Goal: Information Seeking & Learning: Learn about a topic

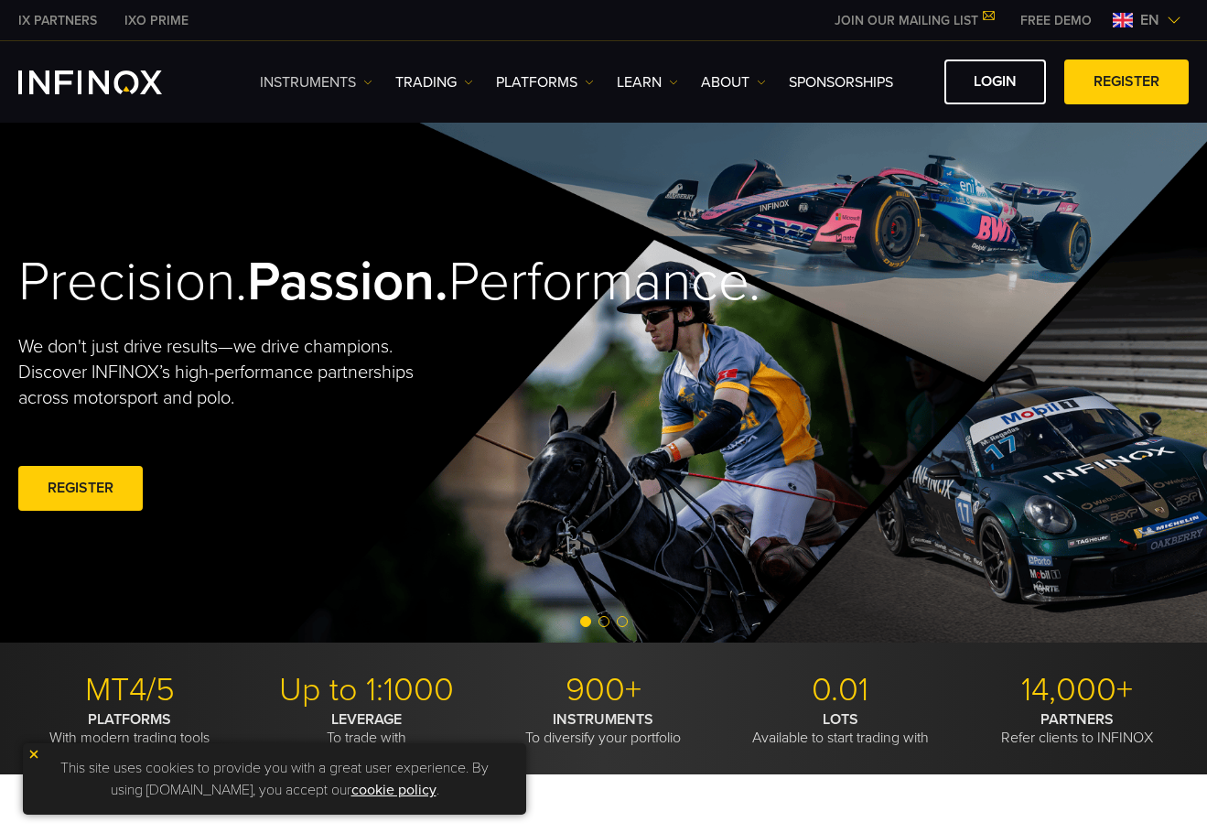
click at [341, 86] on link "Instruments" at bounding box center [316, 82] width 113 height 22
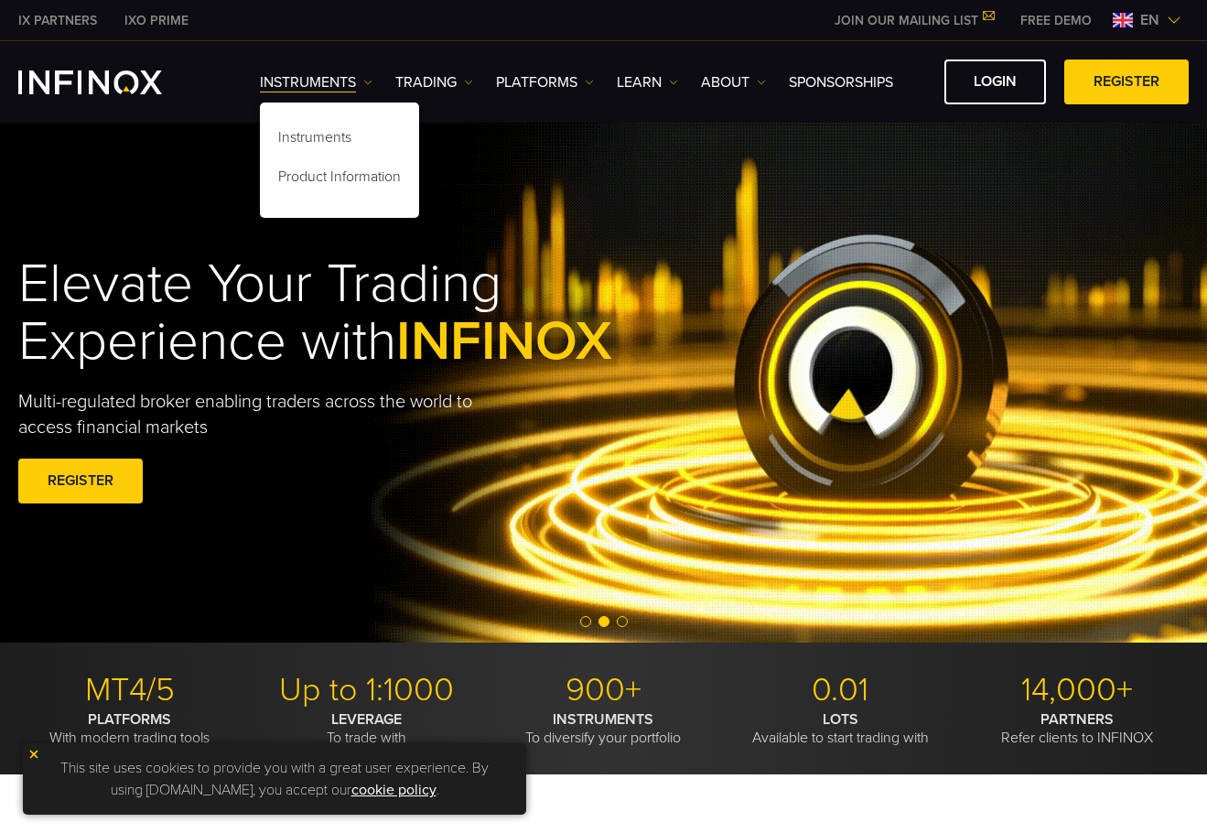
click at [543, 48] on div "Instruments Instruments Product Information TRADING" at bounding box center [603, 81] width 1207 height 81
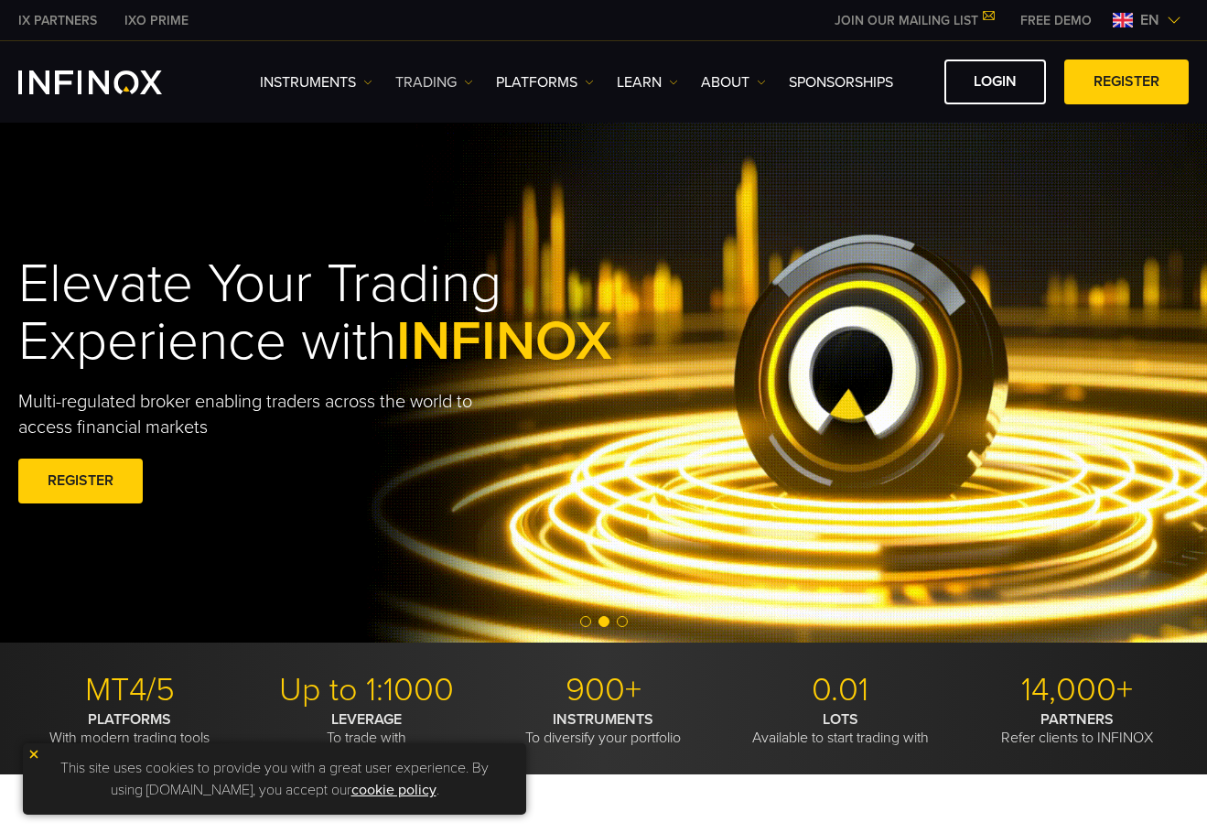
click at [429, 77] on link "TRADING" at bounding box center [434, 82] width 78 height 22
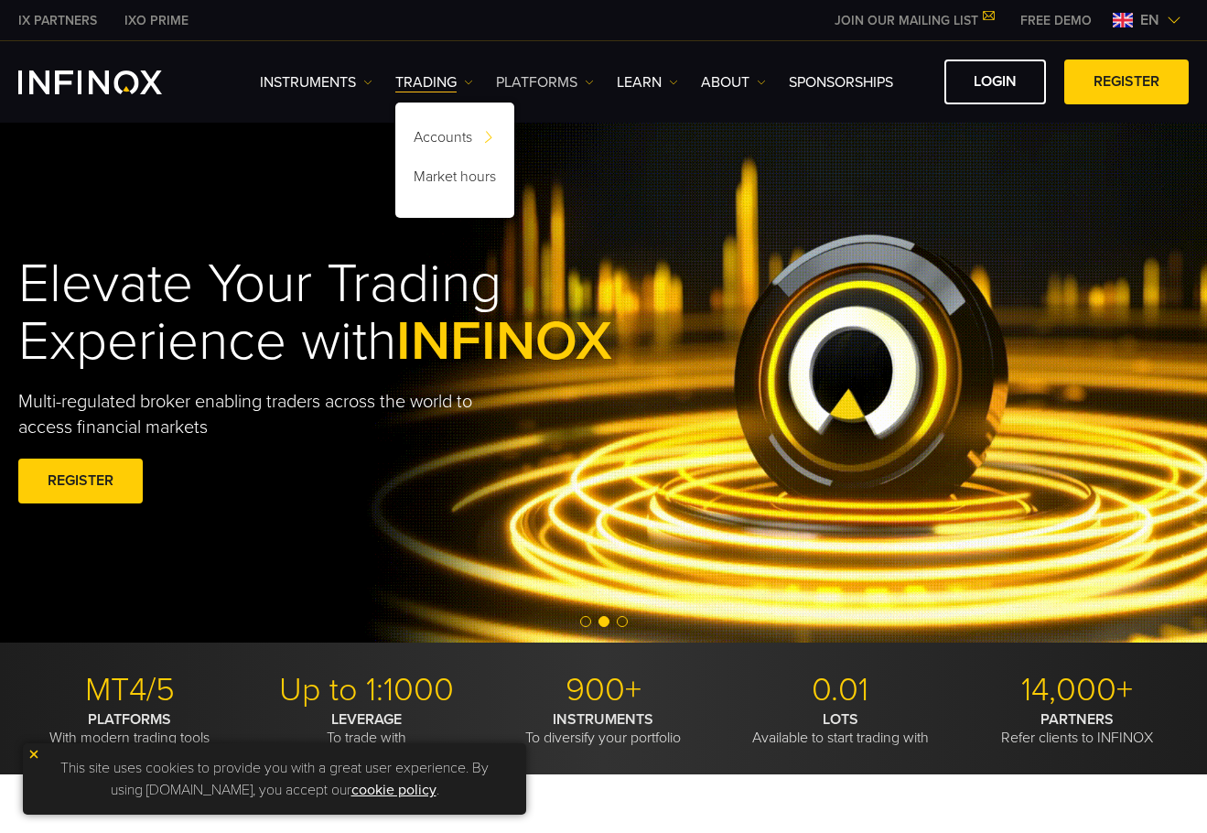
click at [536, 83] on link "PLATFORMS" at bounding box center [545, 82] width 98 height 22
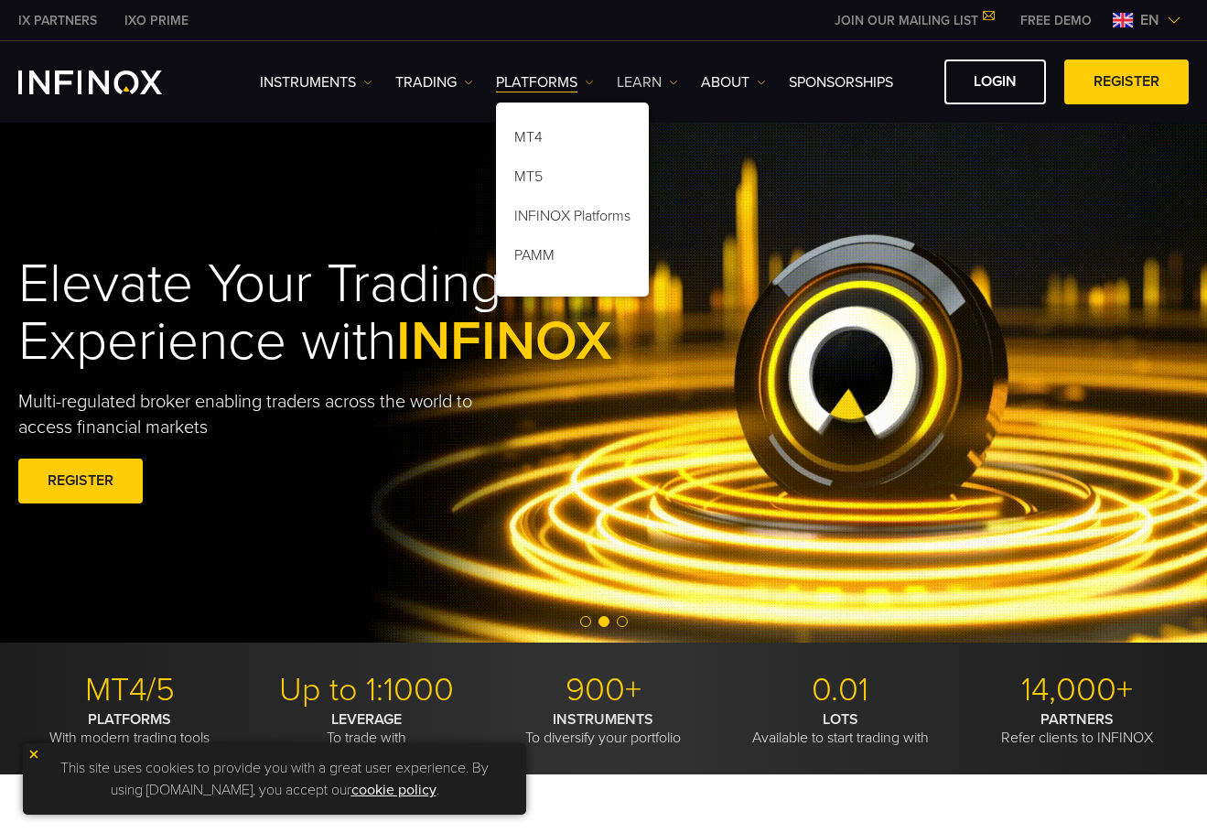
click at [653, 78] on link "Learn" at bounding box center [647, 82] width 61 height 22
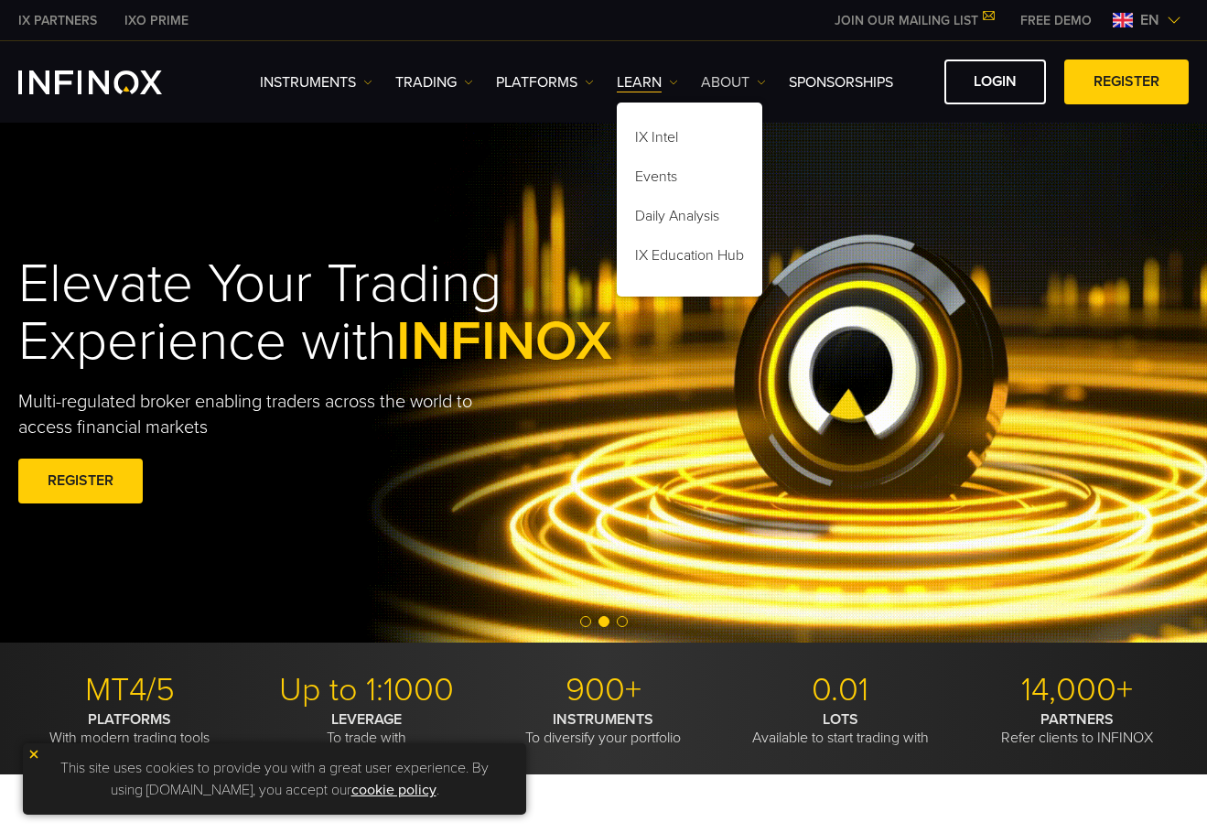
click at [736, 80] on link "ABOUT" at bounding box center [733, 82] width 65 height 22
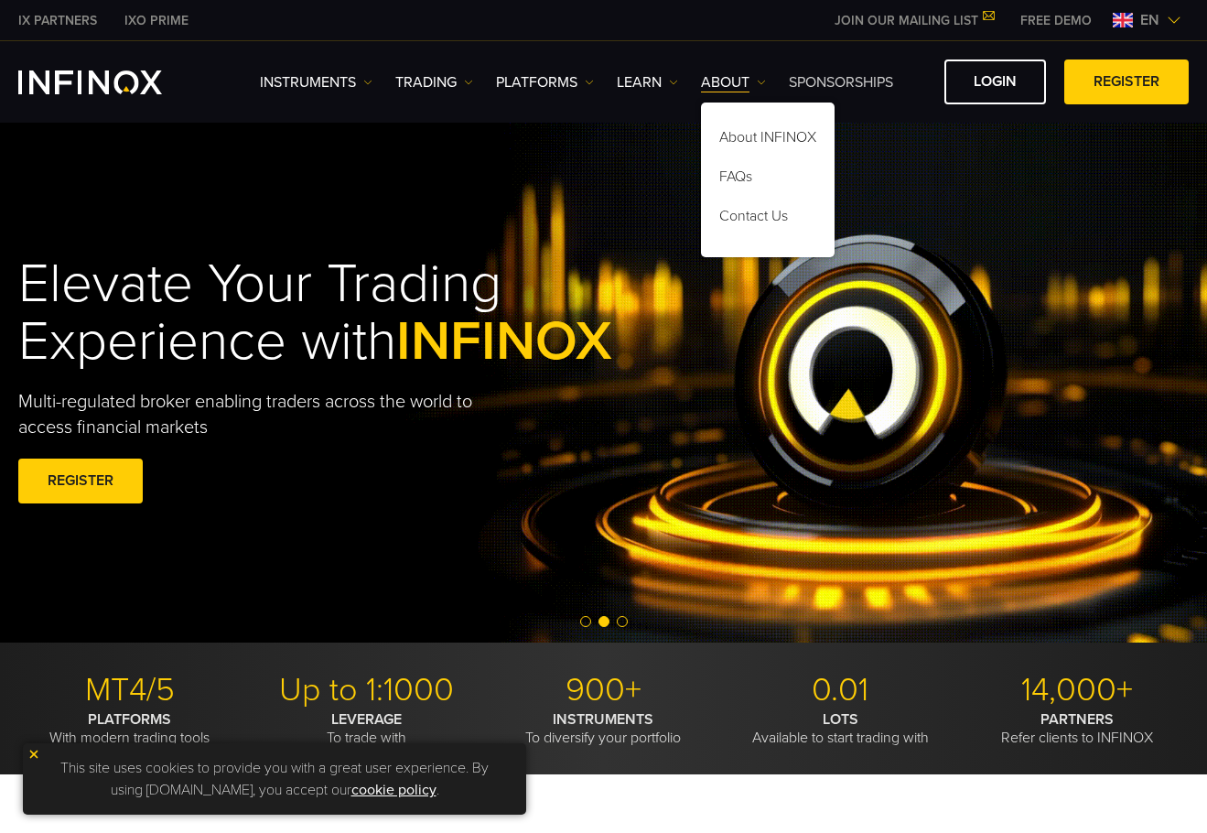
click at [837, 80] on link "SPONSORSHIPS" at bounding box center [841, 82] width 104 height 22
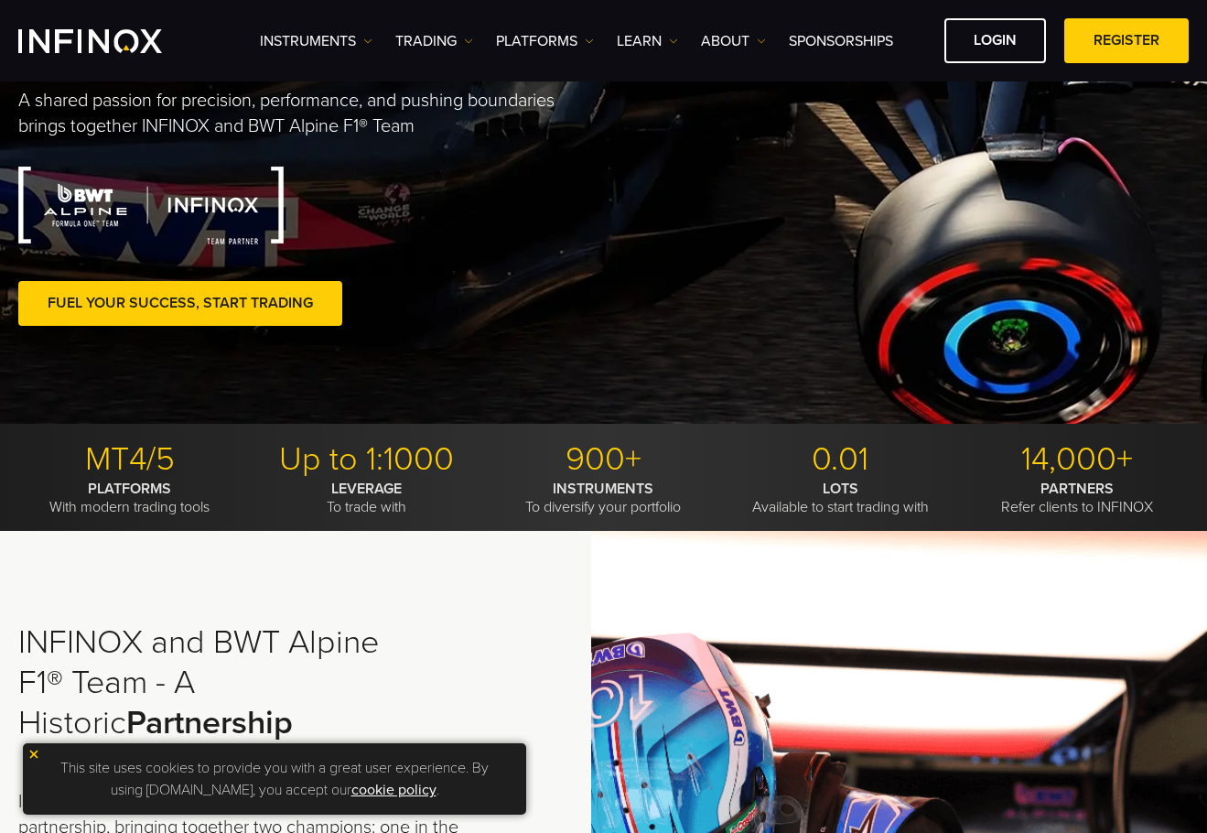
scroll to position [275, 0]
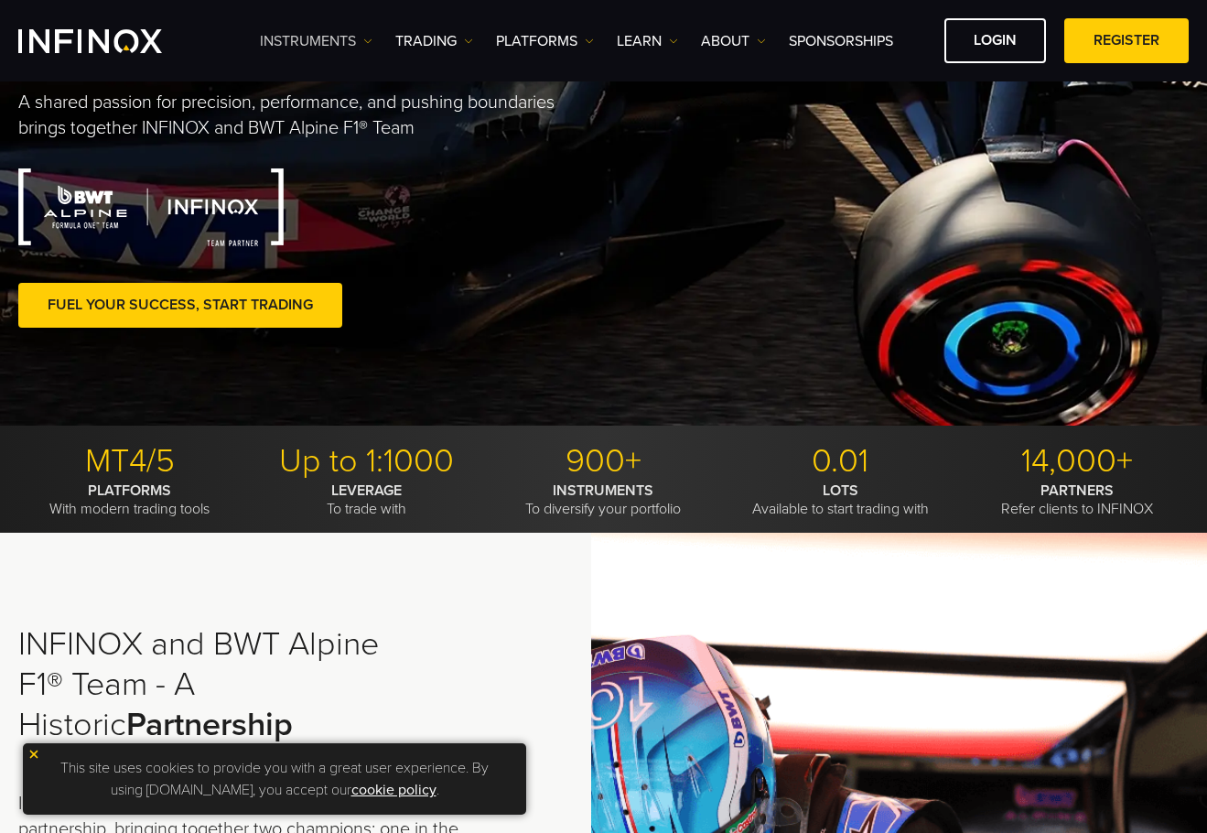
click at [323, 38] on link "Instruments" at bounding box center [316, 41] width 113 height 22
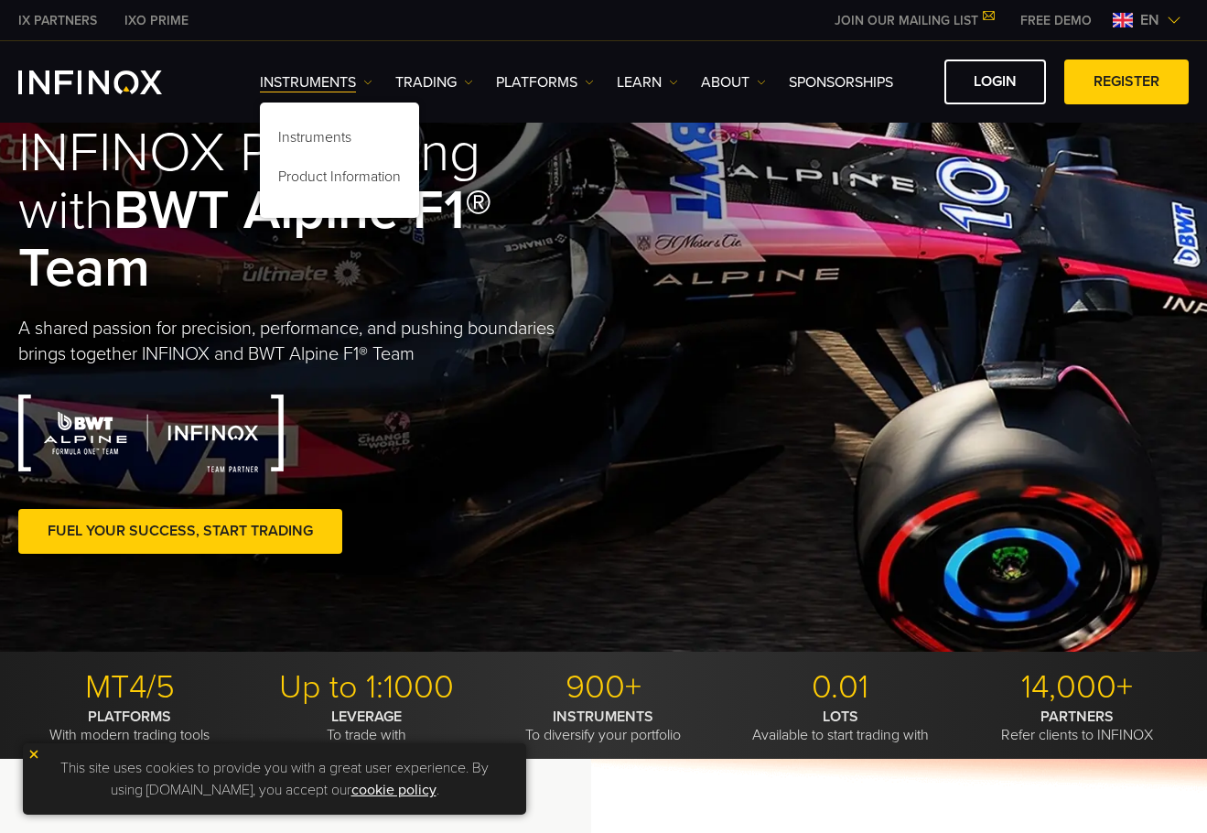
scroll to position [0, 0]
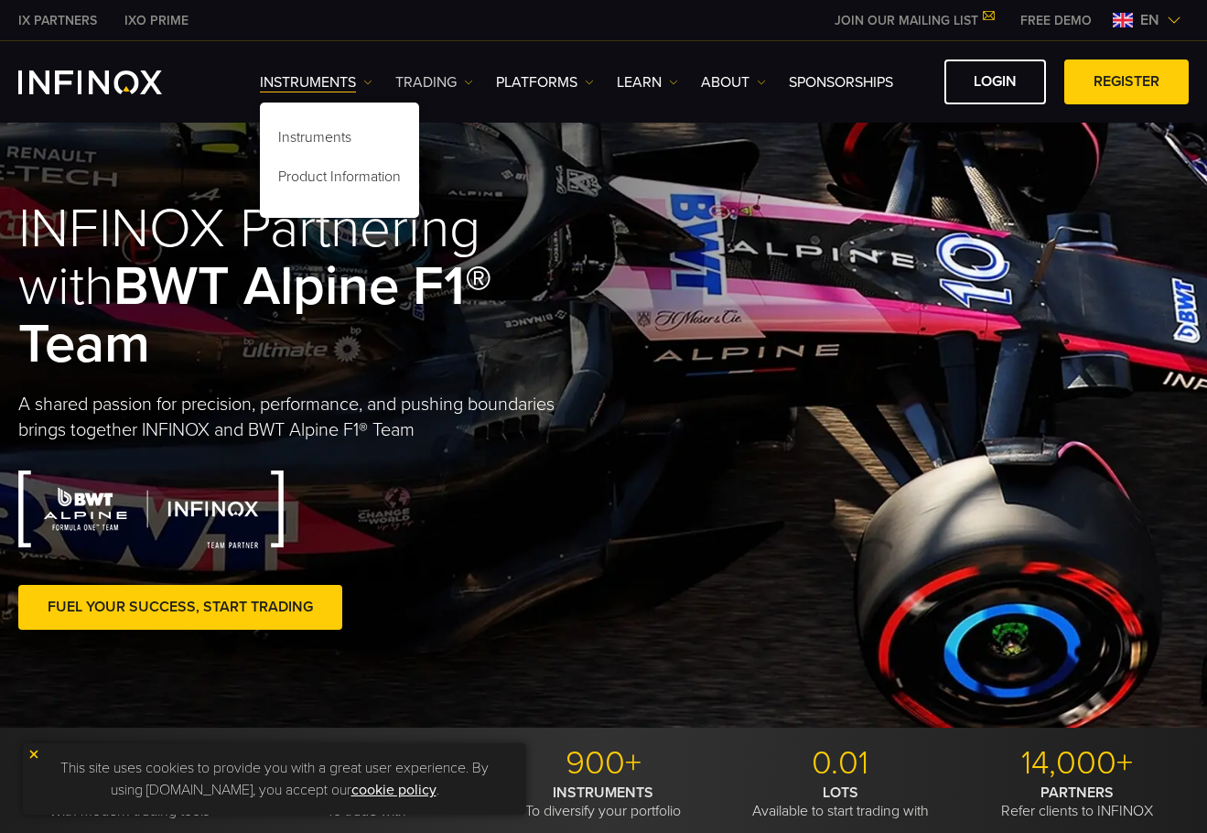
click at [453, 82] on link "TRADING" at bounding box center [434, 82] width 78 height 22
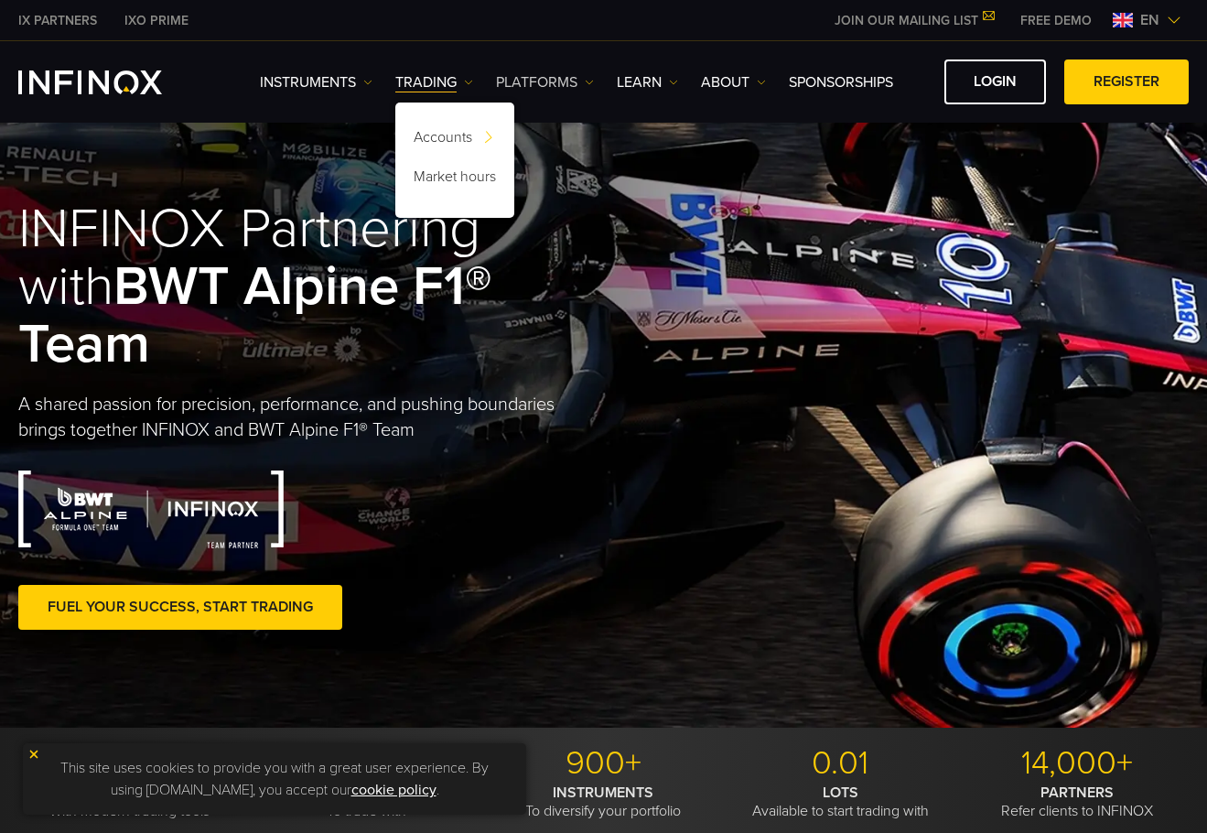
click at [560, 91] on link "PLATFORMS" at bounding box center [545, 82] width 98 height 22
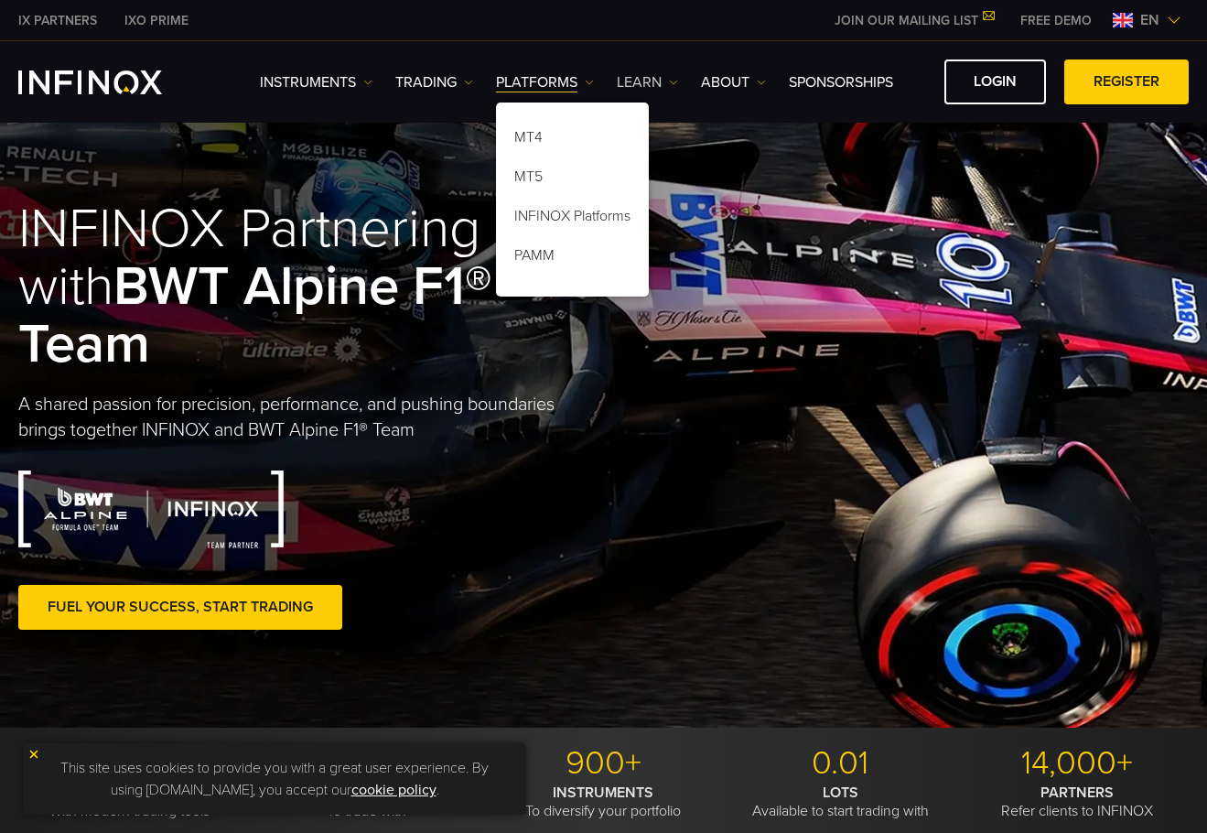
click at [639, 86] on link "Learn" at bounding box center [647, 82] width 61 height 22
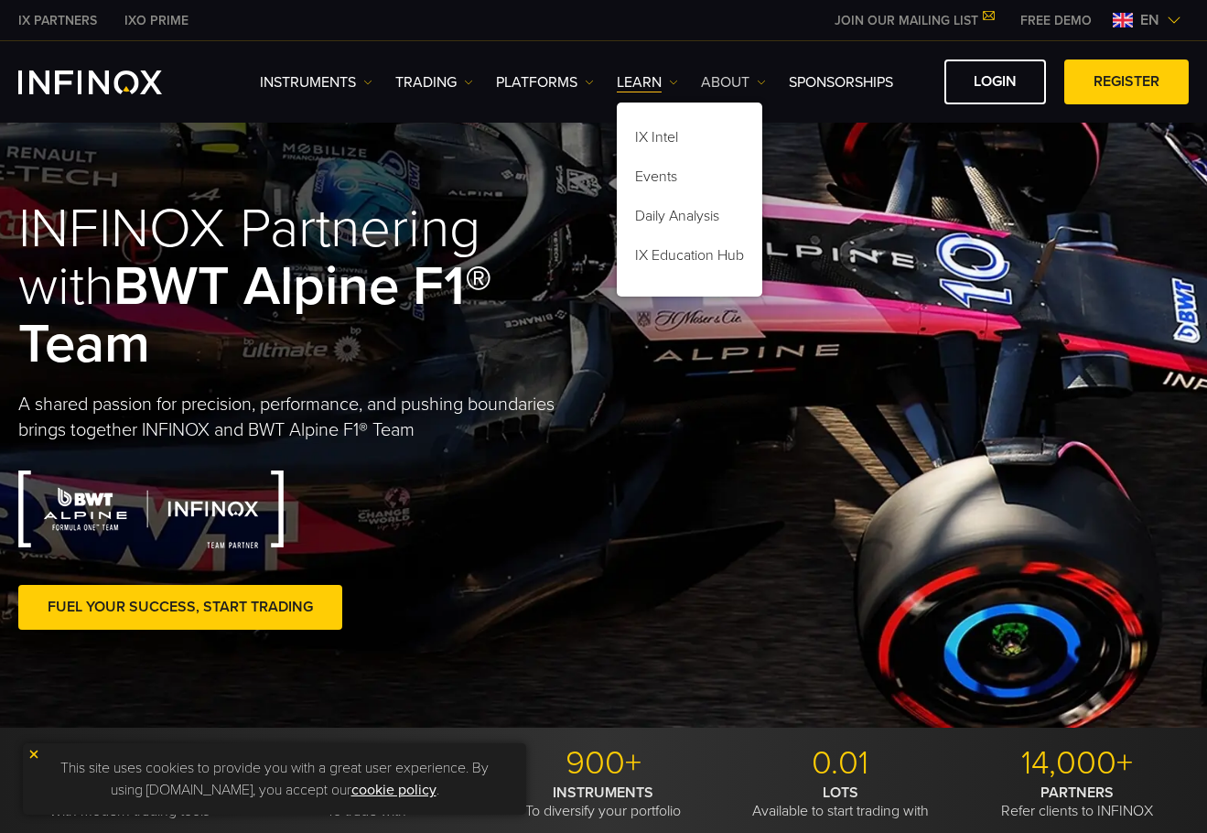
click at [729, 83] on link "ABOUT" at bounding box center [733, 82] width 65 height 22
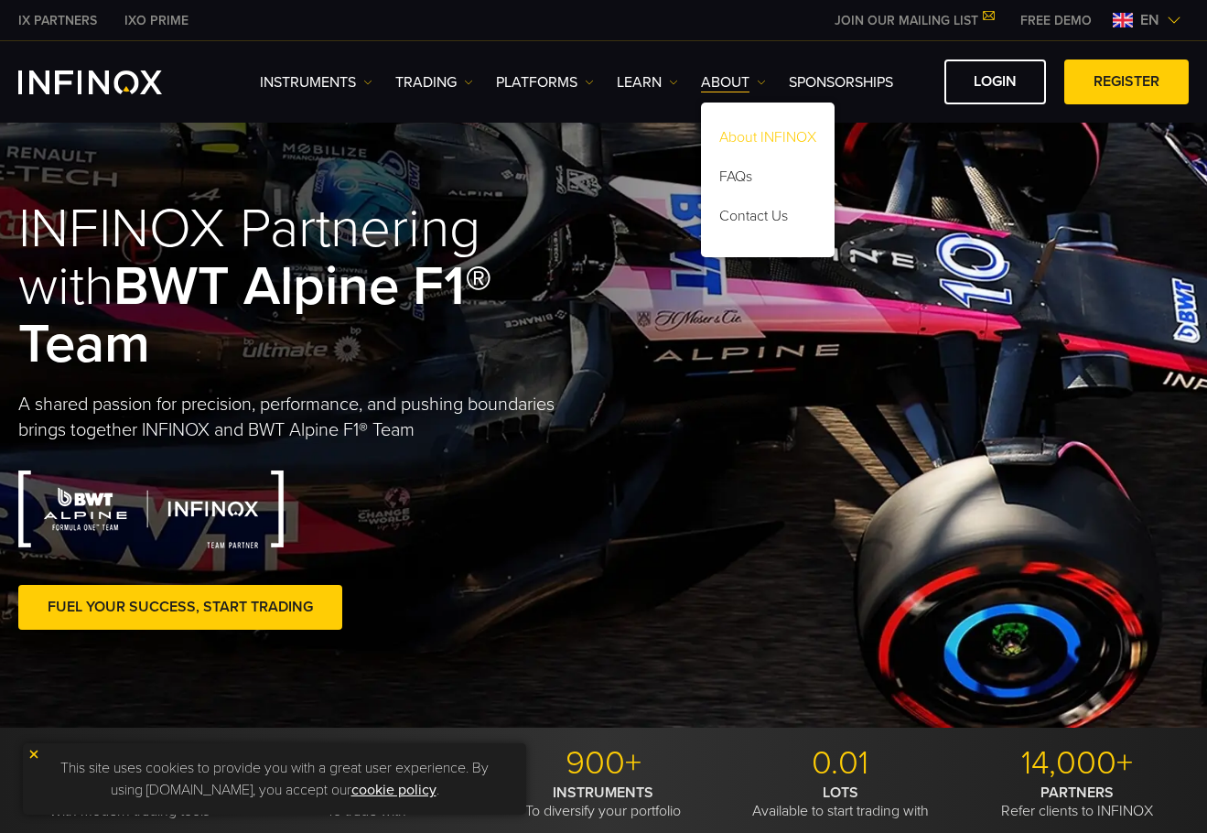
click at [782, 139] on link "About INFINOX" at bounding box center [768, 140] width 134 height 39
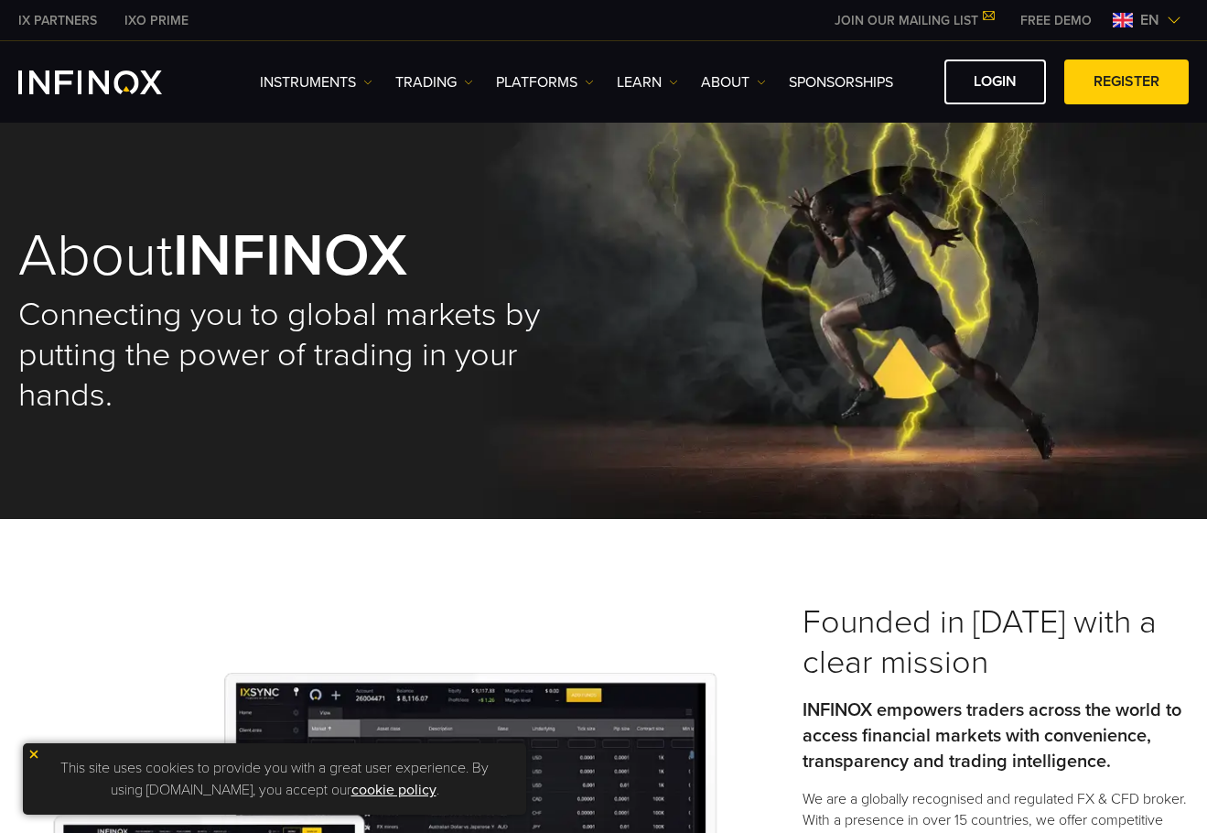
scroll to position [732, 0]
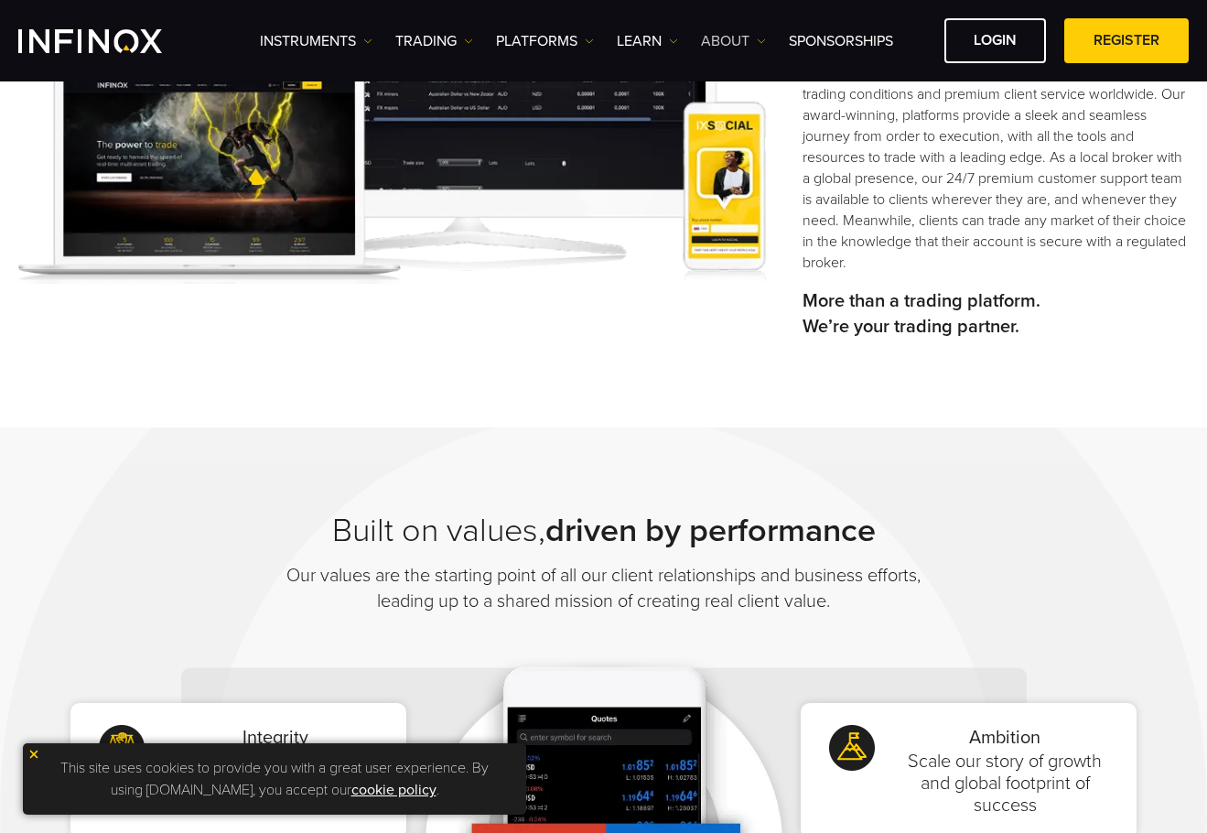
click at [725, 39] on link "ABOUT" at bounding box center [733, 41] width 65 height 22
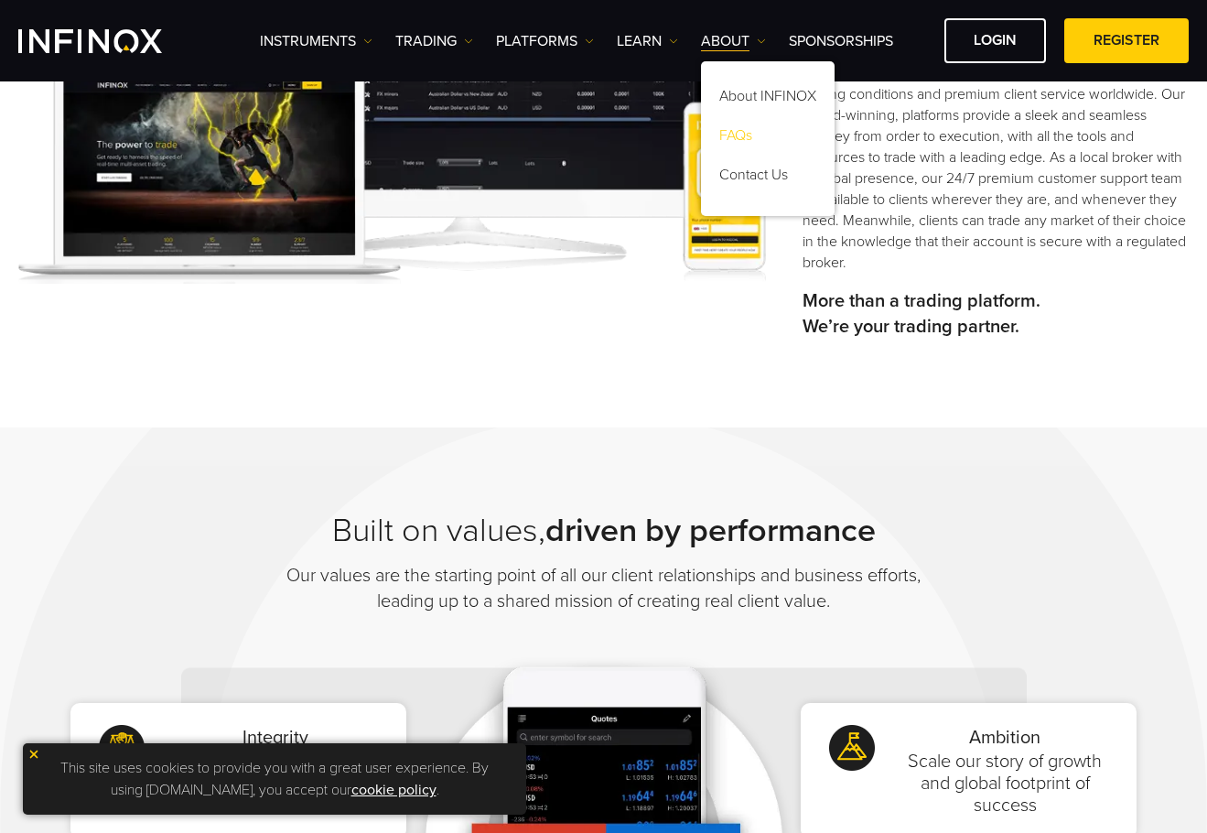
click at [750, 135] on link "FAQs" at bounding box center [768, 138] width 134 height 39
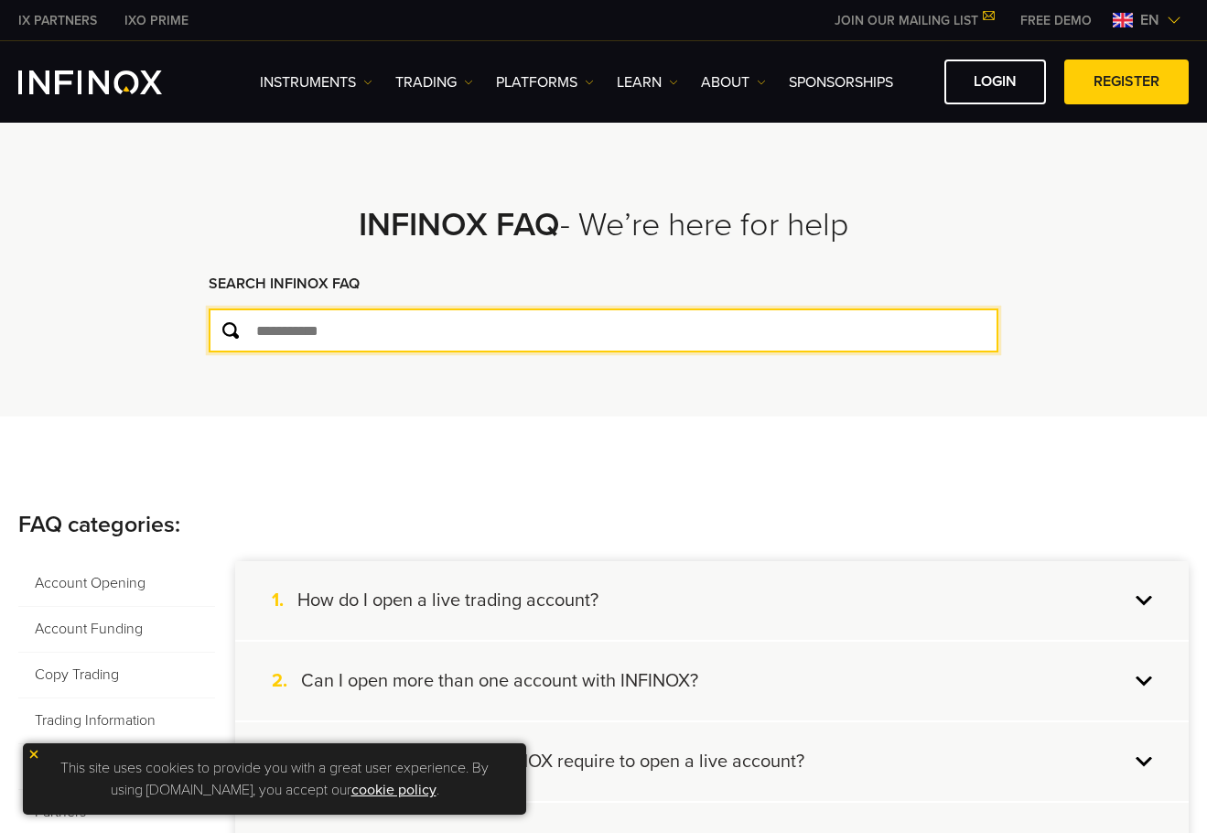
type input "****"
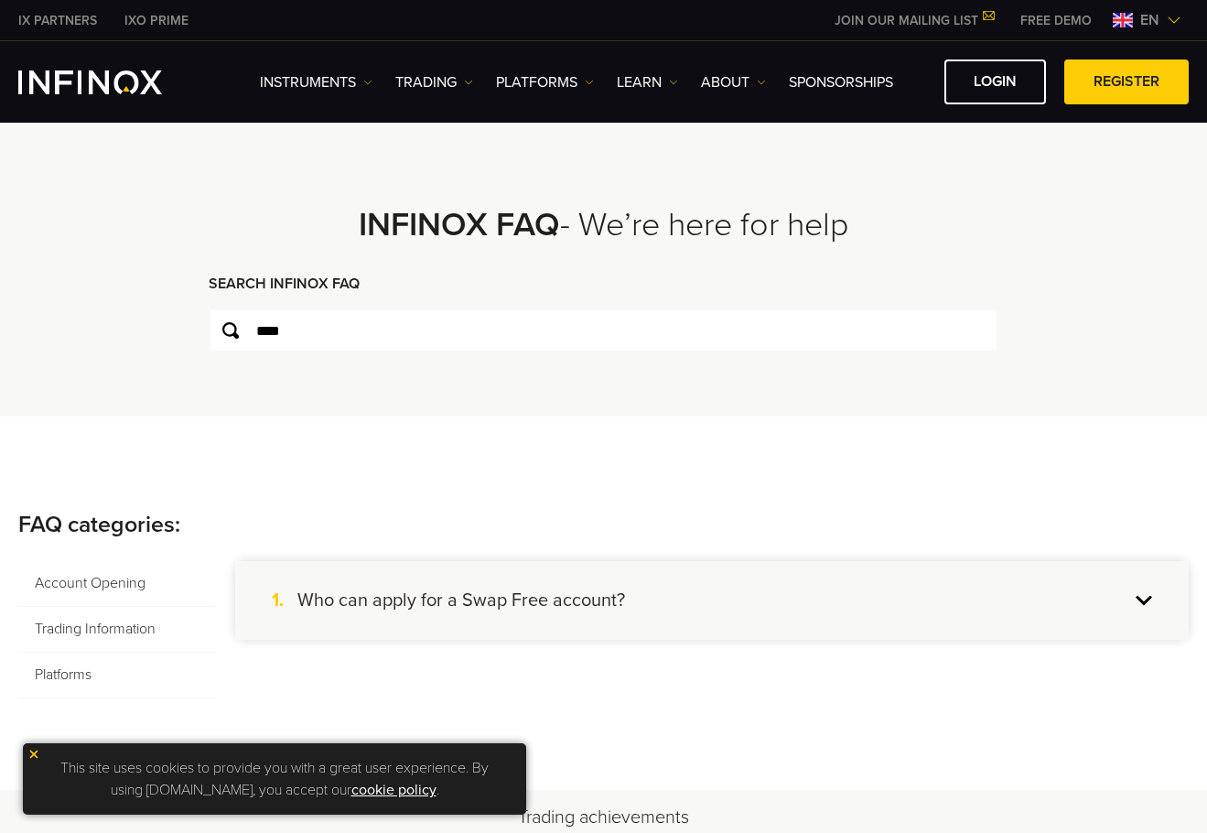
drag, startPoint x: 490, startPoint y: 599, endPoint x: 520, endPoint y: 558, distance: 50.3
click at [490, 599] on h4 "Who can apply for a Swap Free account?" at bounding box center [461, 600] width 328 height 24
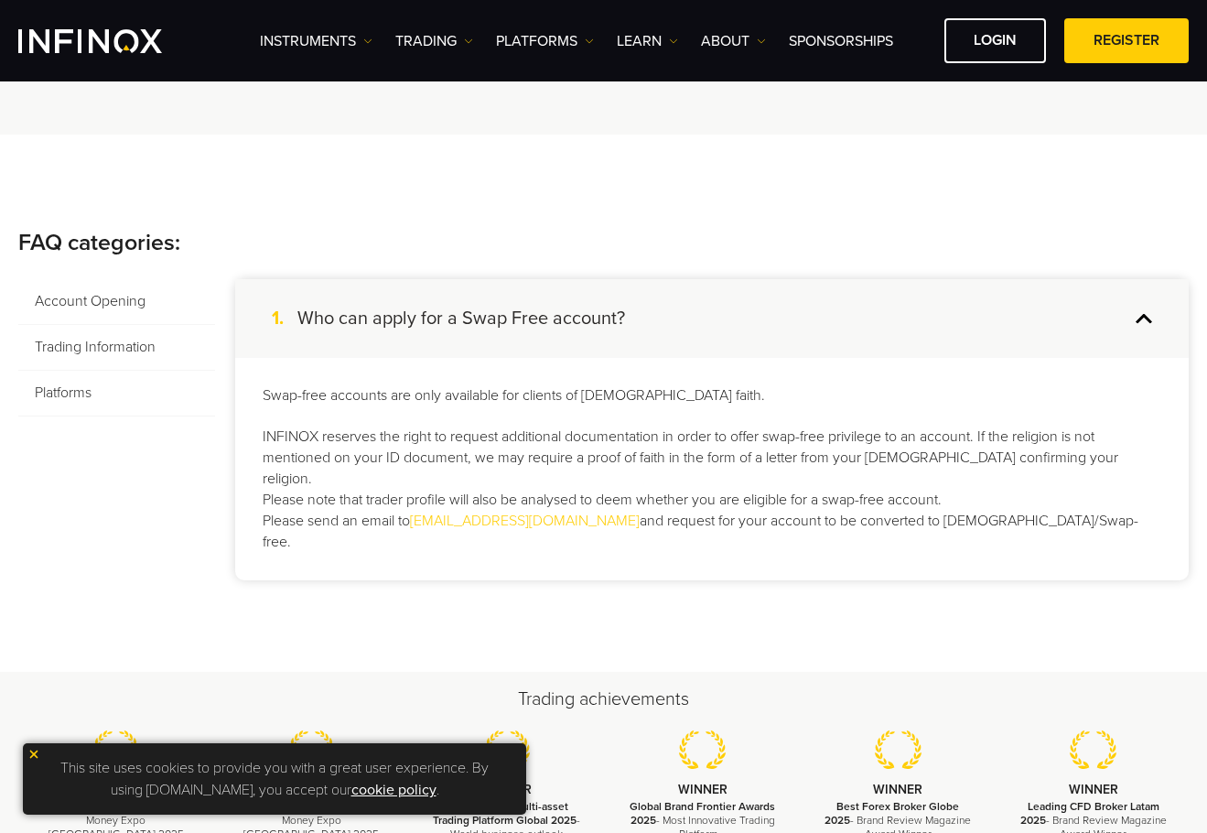
scroll to position [275, 0]
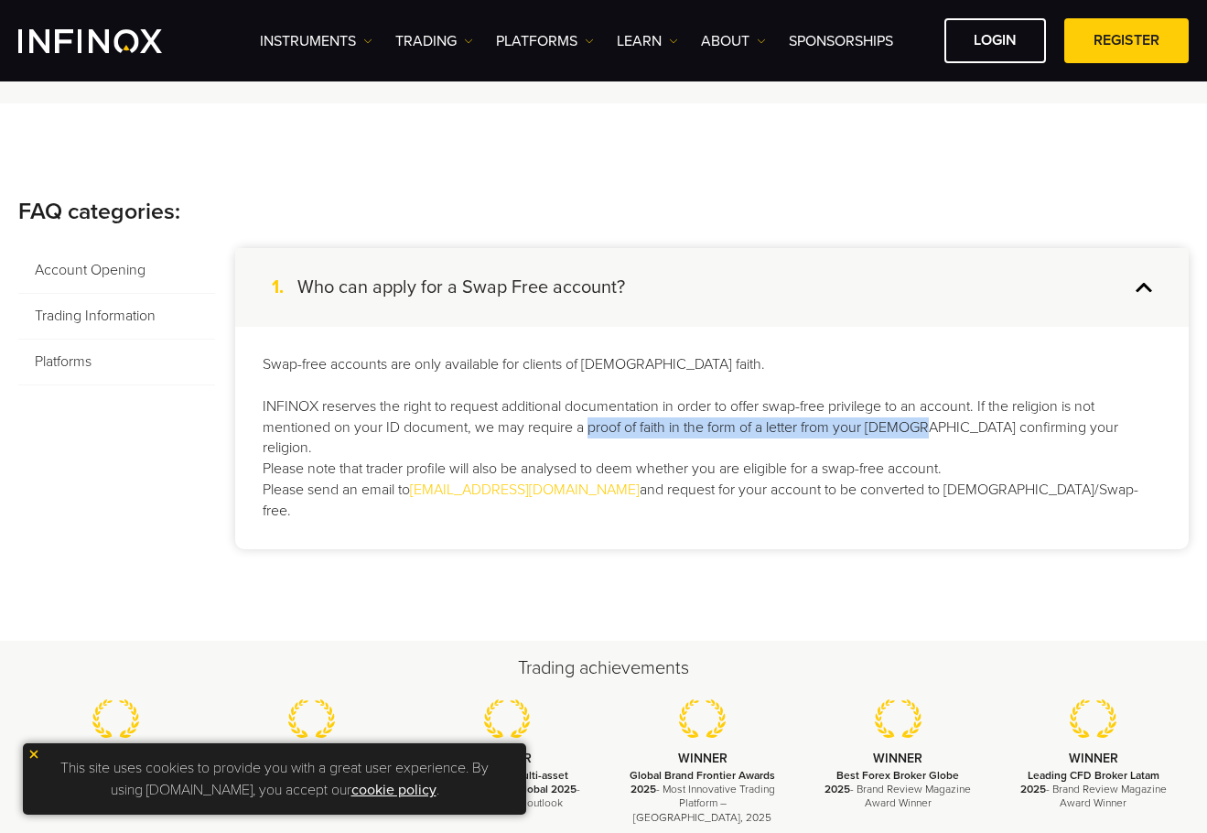
drag, startPoint x: 584, startPoint y: 426, endPoint x: 918, endPoint y: 426, distance: 334.1
click at [918, 426] on p "Swap-free accounts are only available for clients of Muslim faith. INFINOX rese…" at bounding box center [712, 437] width 899 height 167
copy p "proof of faith in the form of a letter from your mosque"
click at [233, 655] on div "Trading achievements WINNER Best IB / Affiliate Programme - Money Expo Mexico 2…" at bounding box center [603, 739] width 1207 height 169
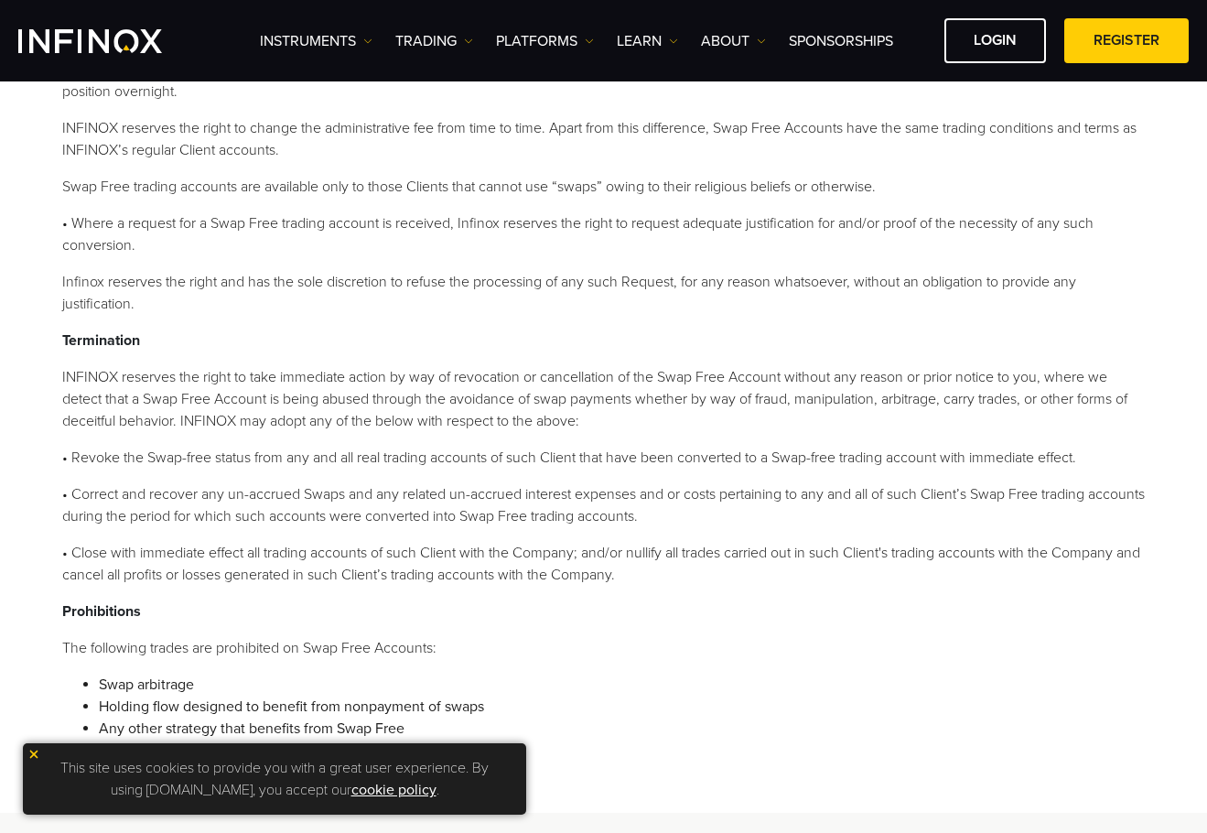
scroll to position [732, 0]
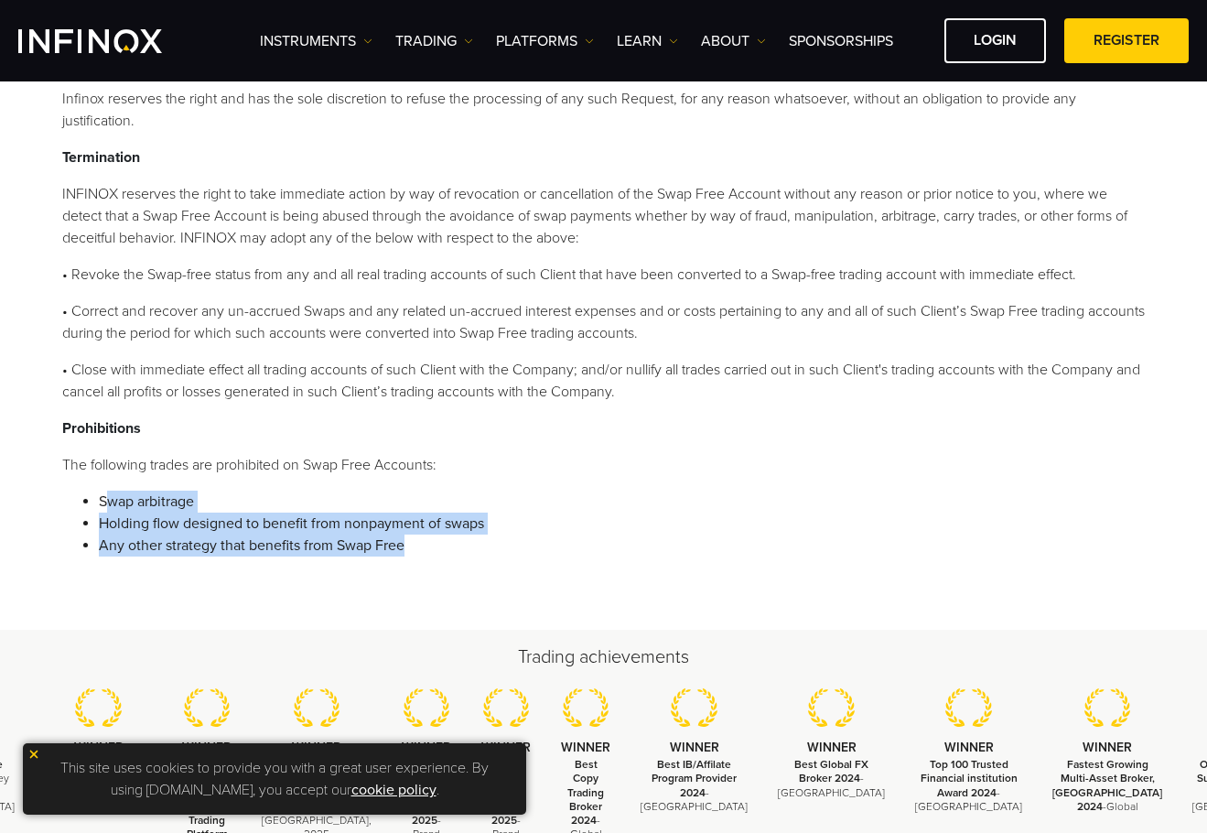
drag, startPoint x: 423, startPoint y: 545, endPoint x: 118, endPoint y: 511, distance: 306.6
click at [104, 510] on ul "Swap arbitrage Holding flow designed to benefit from nonpayment of swaps Any ot…" at bounding box center [613, 524] width 1064 height 66
click at [300, 482] on ol "The following trades are prohibited on Swap Free Accounts: Swap arbitrage Holdi…" at bounding box center [603, 505] width 1083 height 103
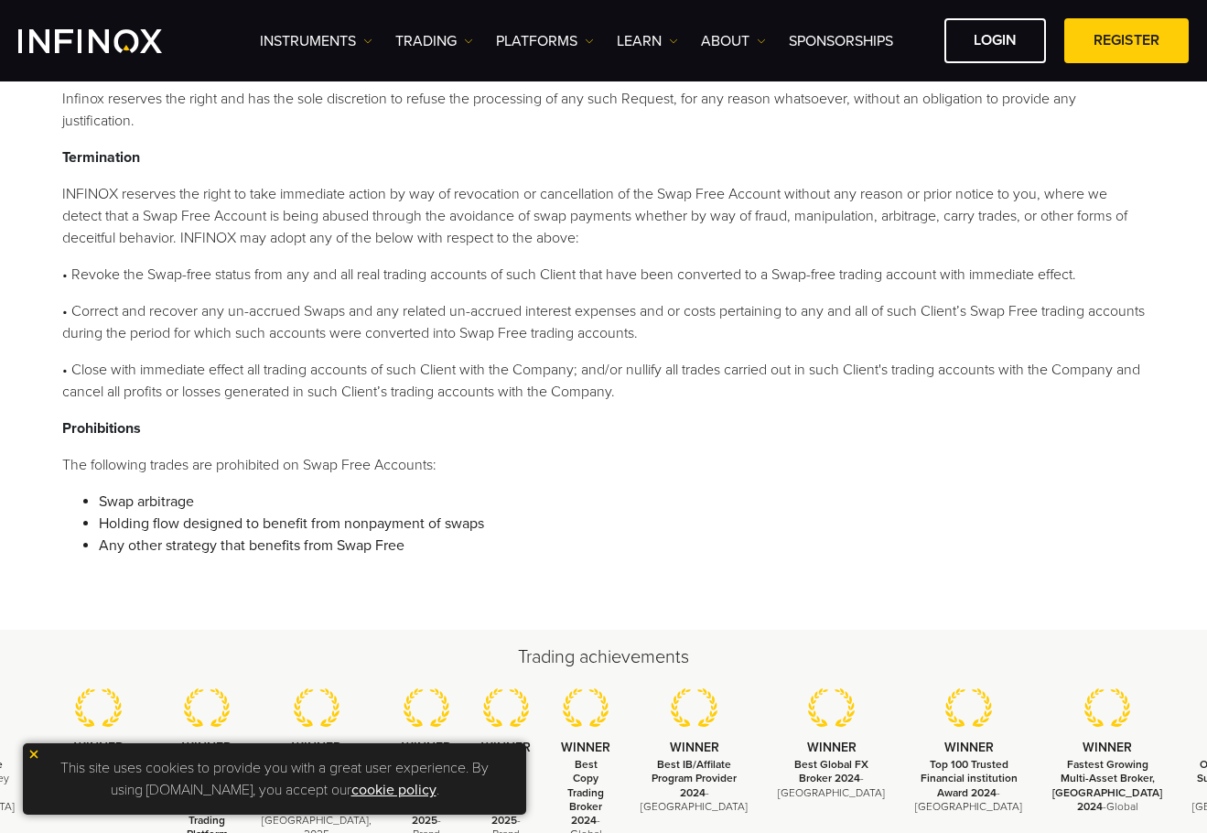
click at [297, 486] on ol "The following trades are prohibited on Swap Free Accounts: Swap arbitrage Holdi…" at bounding box center [603, 505] width 1083 height 103
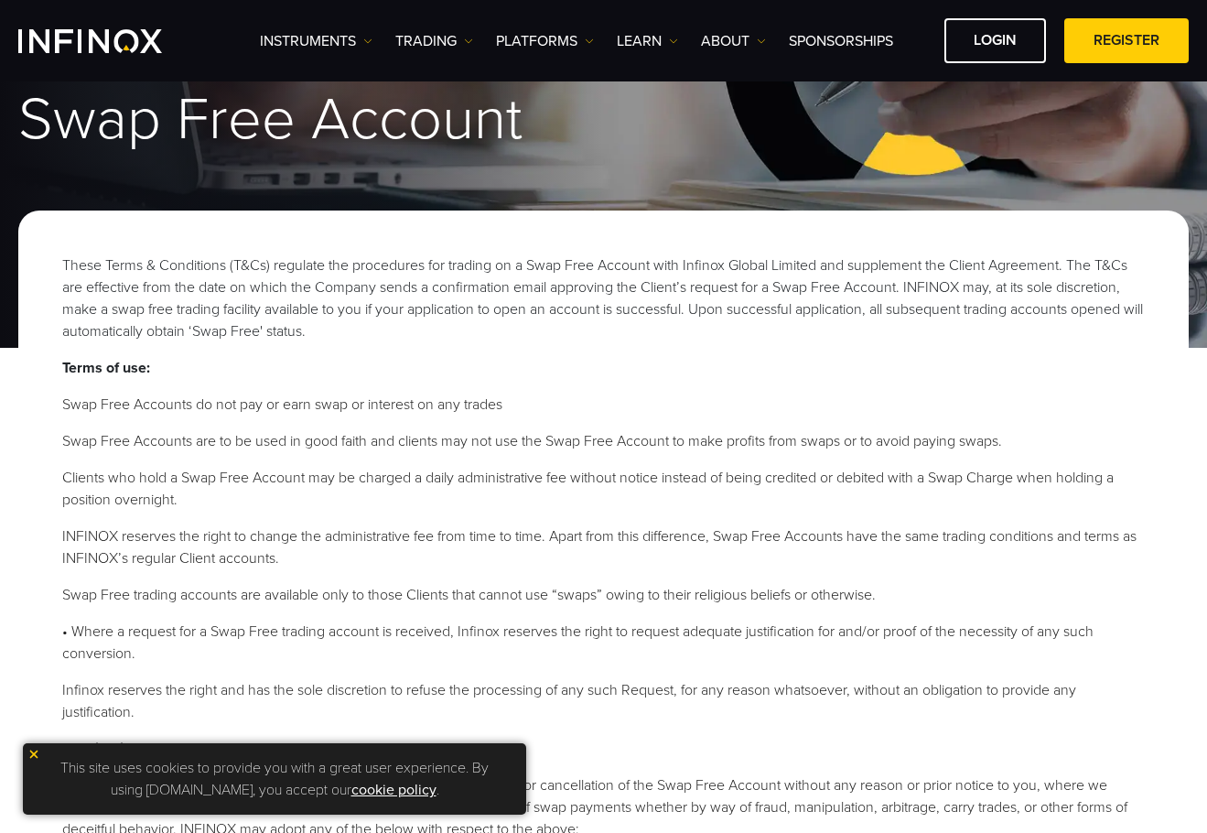
scroll to position [0, 0]
